Goal: Register for event/course

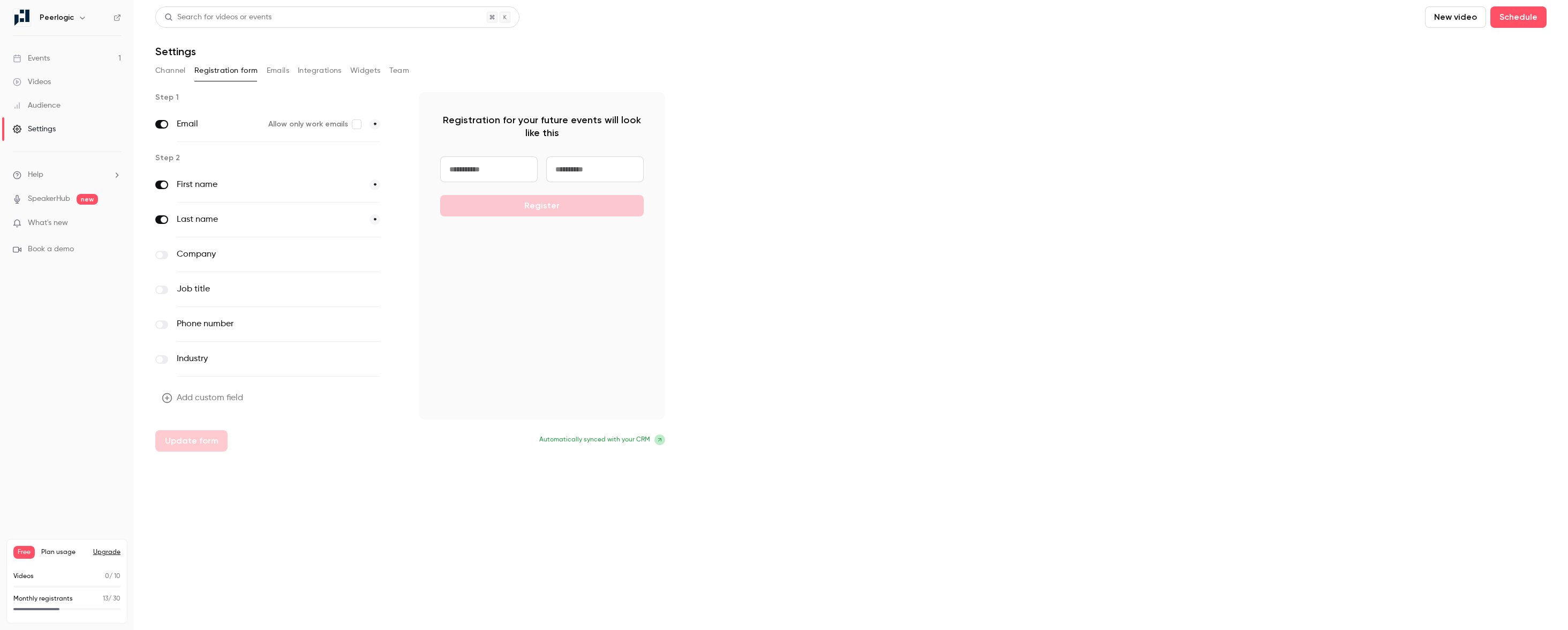
click at [84, 63] on link "Events 1" at bounding box center [67, 58] width 134 height 23
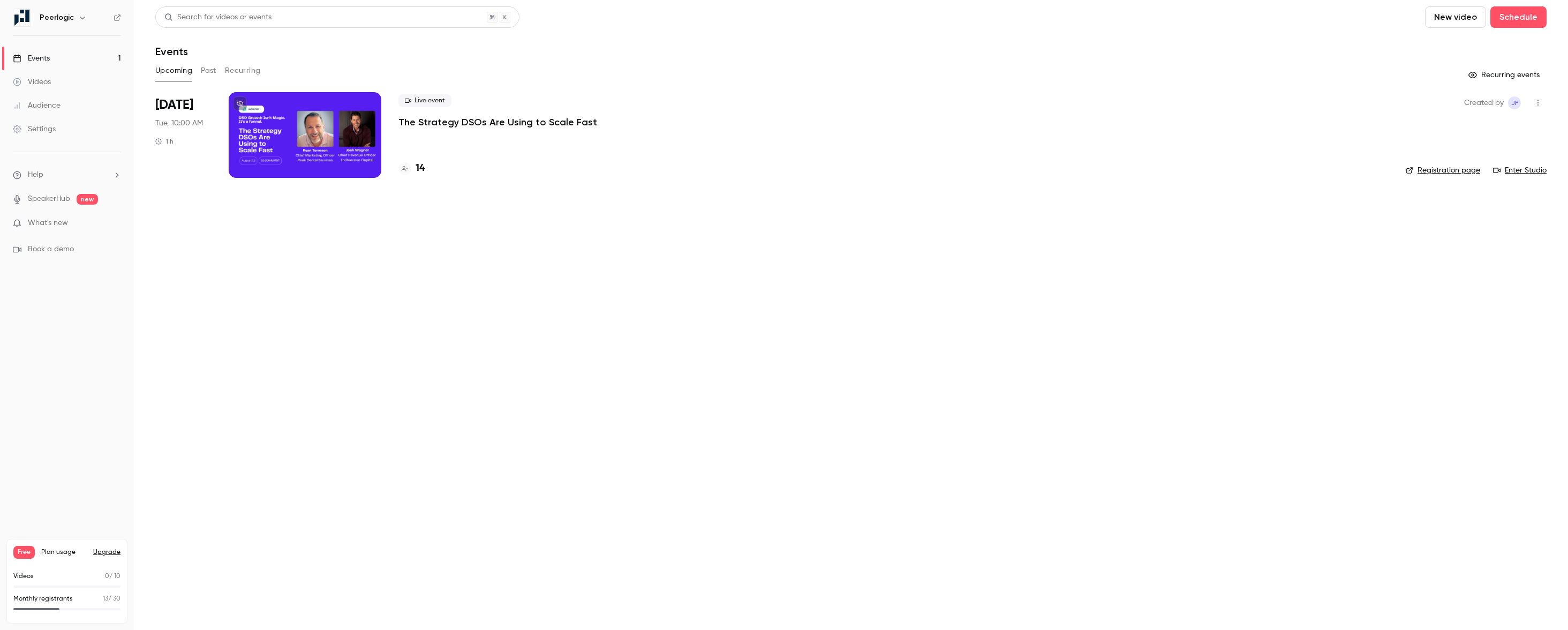
click at [284, 148] on div at bounding box center [305, 134] width 153 height 86
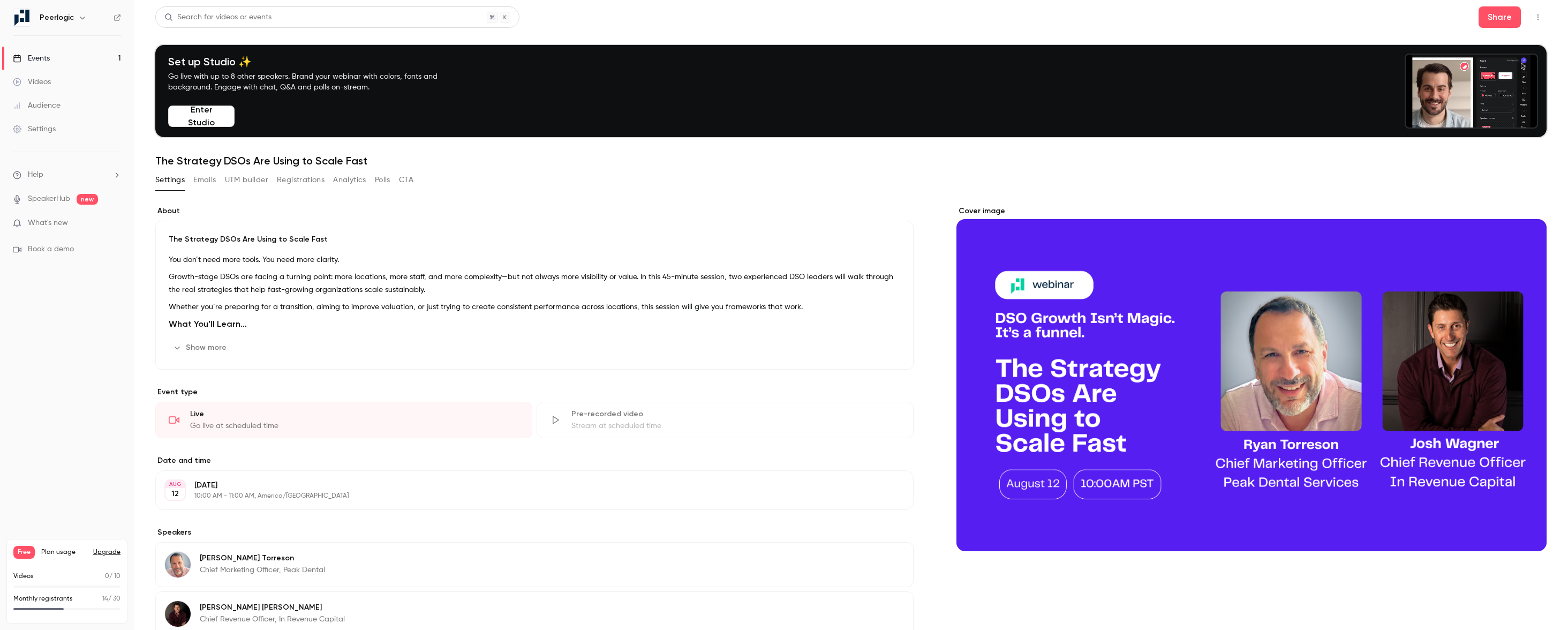
click at [189, 97] on div "Set up Studio ✨ Go live with up to 8 other speakers. Brand your webinar with co…" at bounding box center [313, 91] width 299 height 72
click at [189, 117] on button "Enter Studio" at bounding box center [201, 116] width 66 height 21
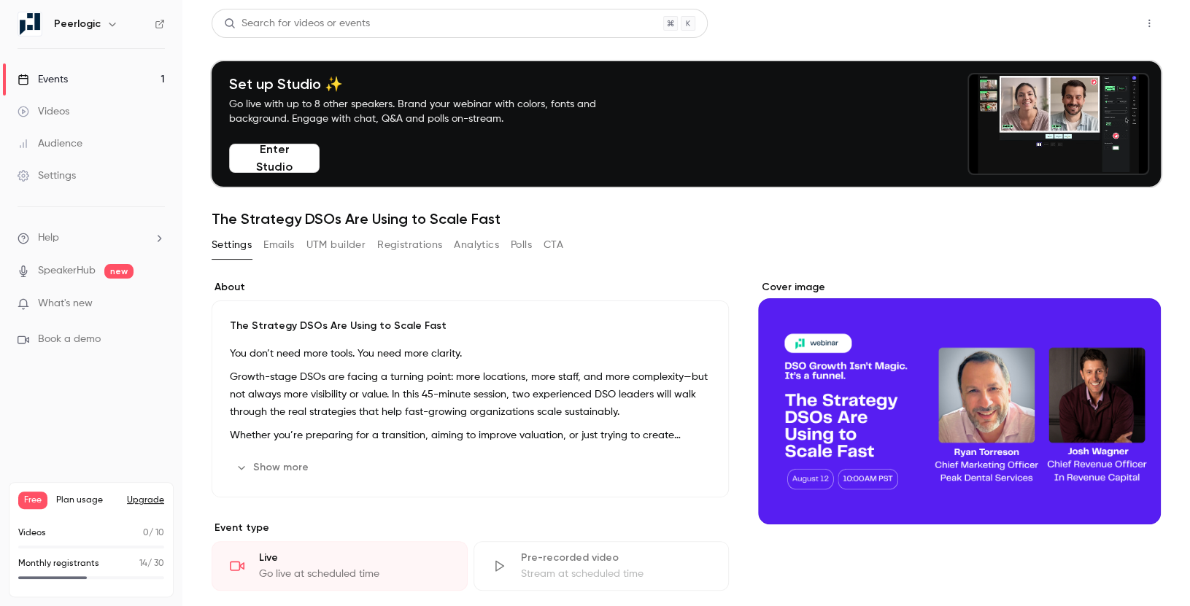
click at [1105, 25] on button "Share" at bounding box center [1097, 23] width 58 height 29
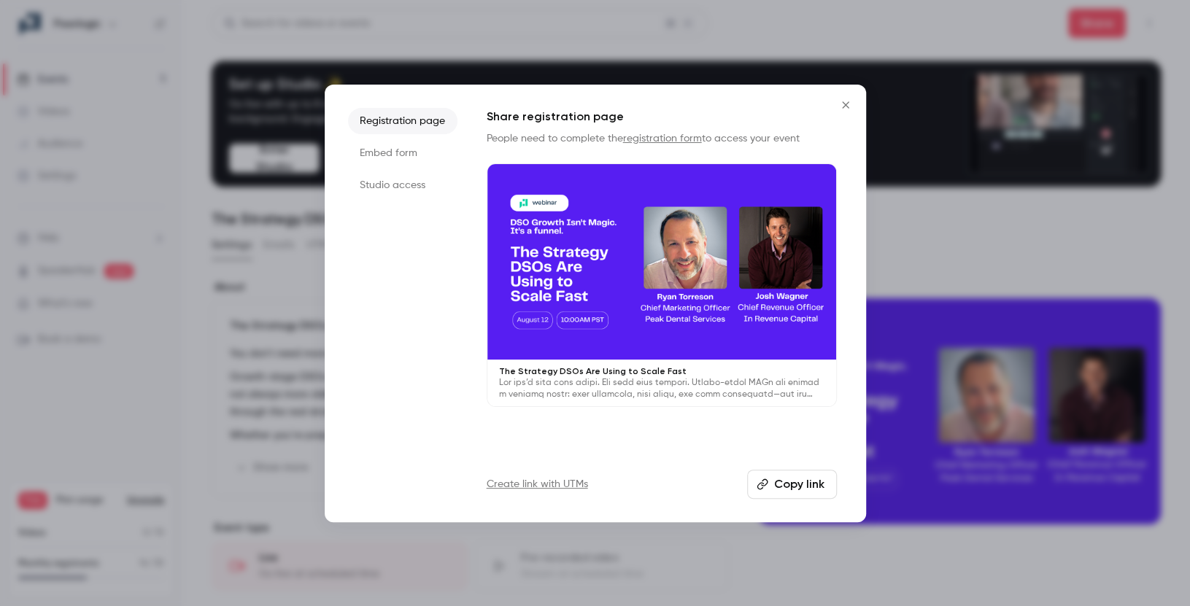
click at [784, 484] on button "Copy link" at bounding box center [792, 484] width 90 height 29
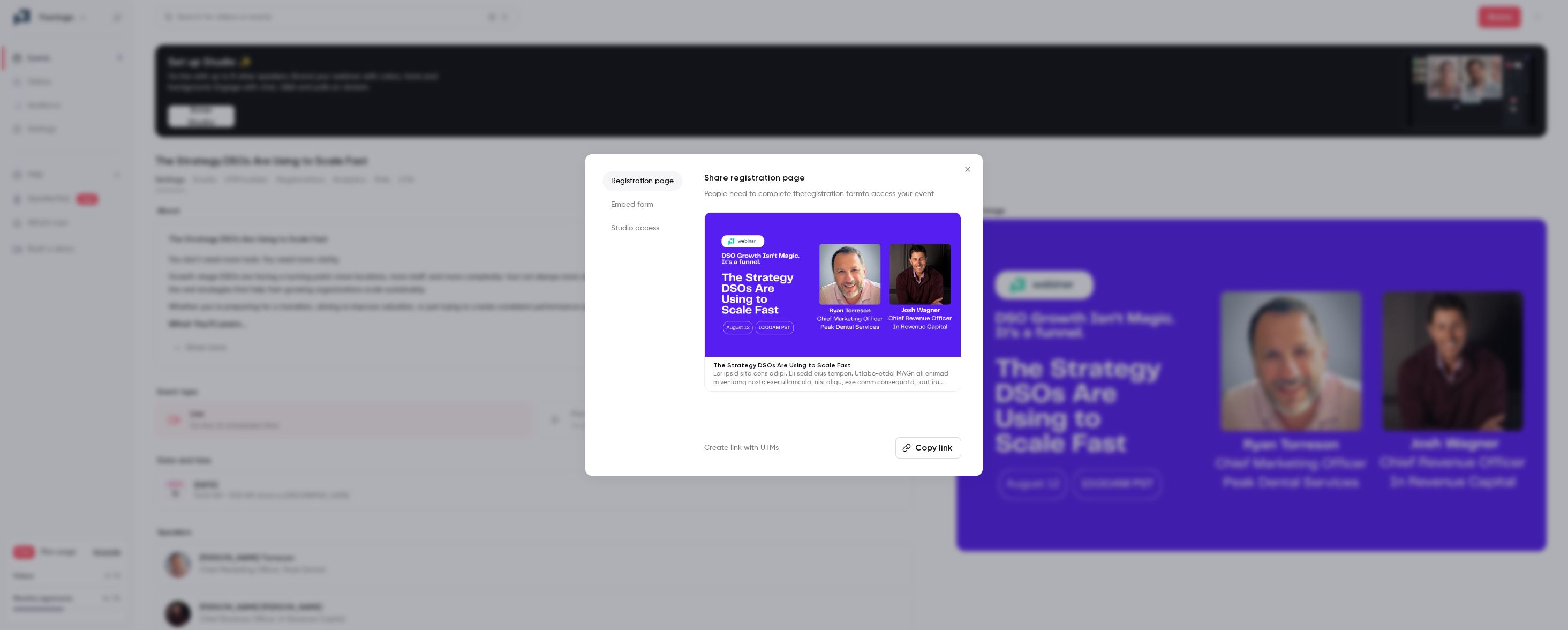
click at [963, 169] on icon "Close" at bounding box center [968, 170] width 13 height 9
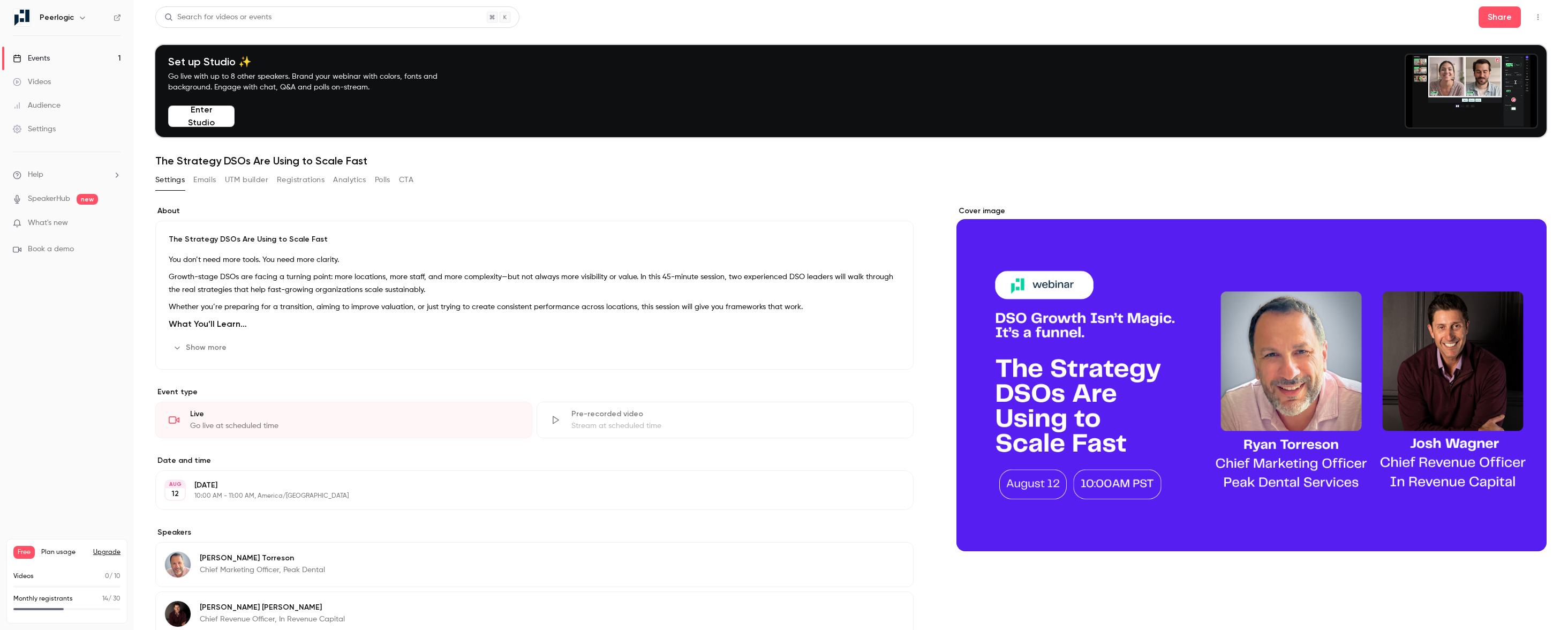
click at [228, 124] on button "Enter Studio" at bounding box center [201, 116] width 66 height 21
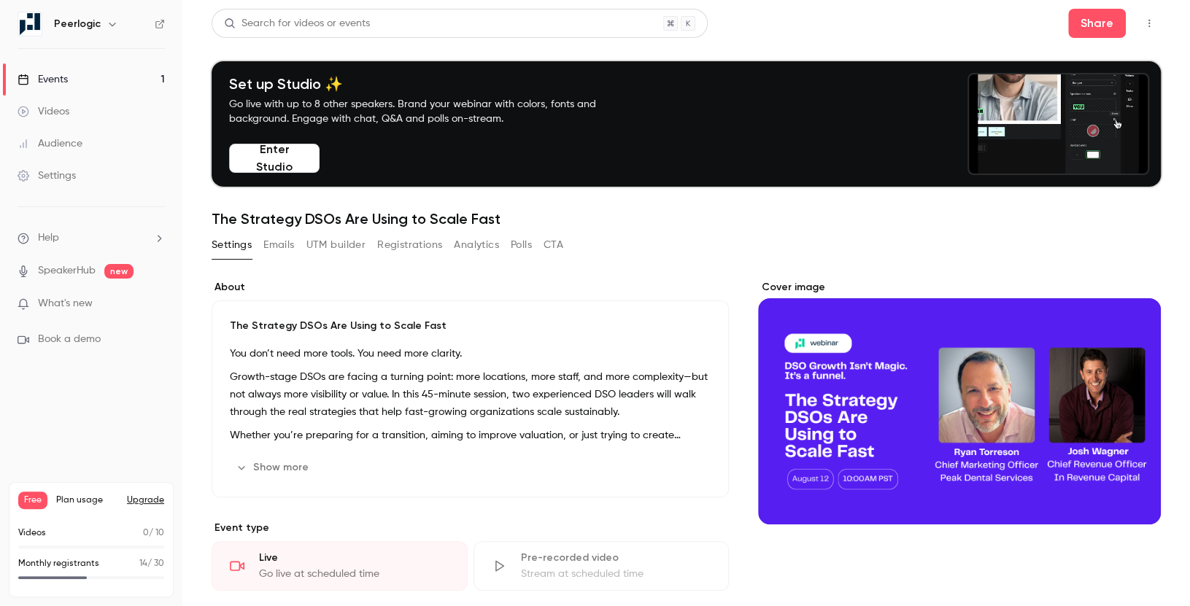
click at [287, 158] on button "Enter Studio" at bounding box center [274, 158] width 90 height 29
click at [426, 255] on button "Registrations" at bounding box center [409, 244] width 65 height 23
